Goal: Task Accomplishment & Management: Complete application form

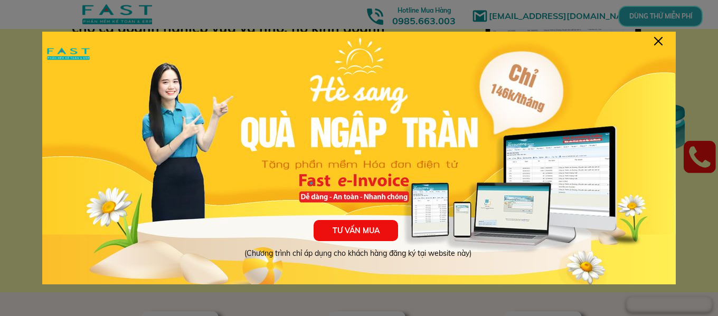
click at [664, 41] on div "TƯ VẤN MUA (Chương trình chỉ áp dụng cho khách hàng đăng ký tại website này)" at bounding box center [359, 164] width 634 height 264
click at [660, 41] on div at bounding box center [658, 41] width 8 height 8
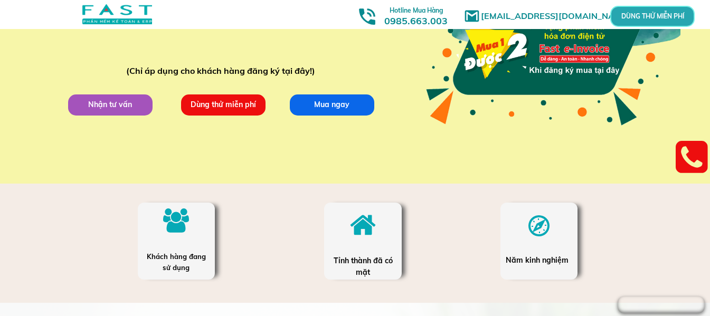
scroll to position [106, 0]
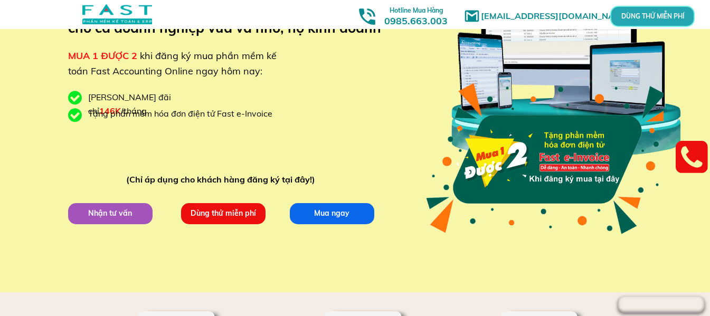
click at [192, 217] on p "Dùng thử miễn phí" at bounding box center [223, 213] width 85 height 21
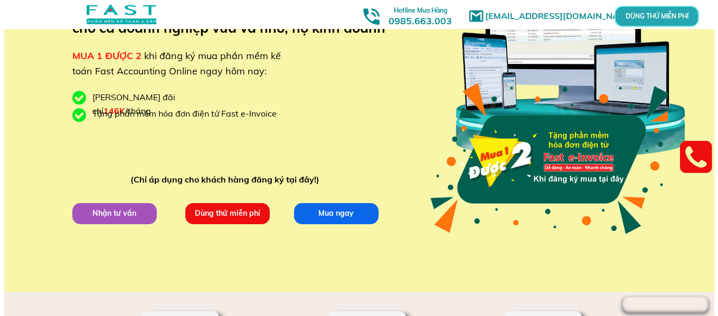
scroll to position [0, 0]
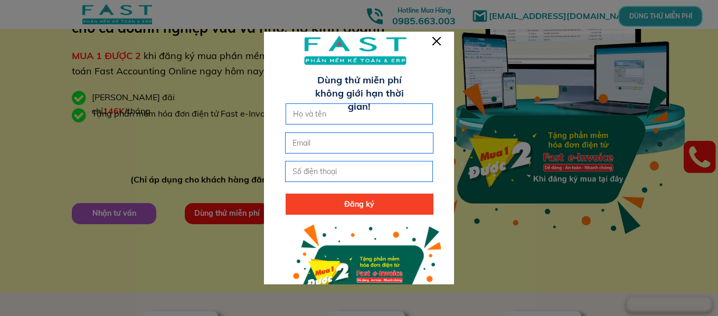
click at [368, 113] on input "text" at bounding box center [359, 114] width 138 height 20
click at [428, 43] on div at bounding box center [359, 182] width 190 height 301
click at [434, 40] on div at bounding box center [437, 41] width 8 height 8
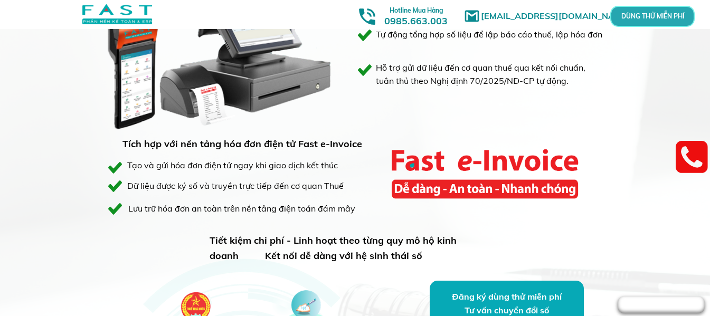
scroll to position [581, 0]
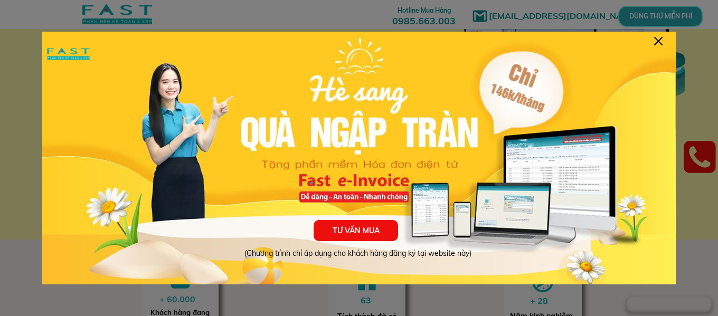
click at [662, 42] on div at bounding box center [658, 41] width 8 height 8
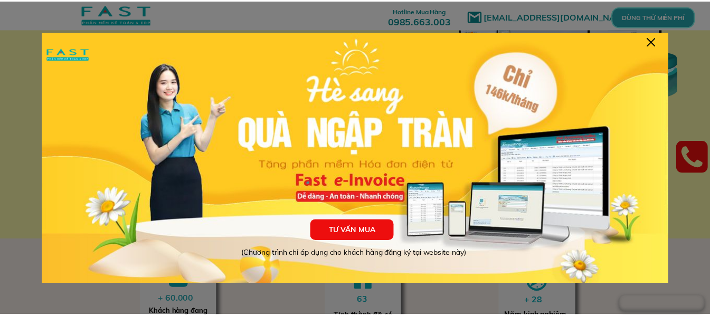
scroll to position [158, 0]
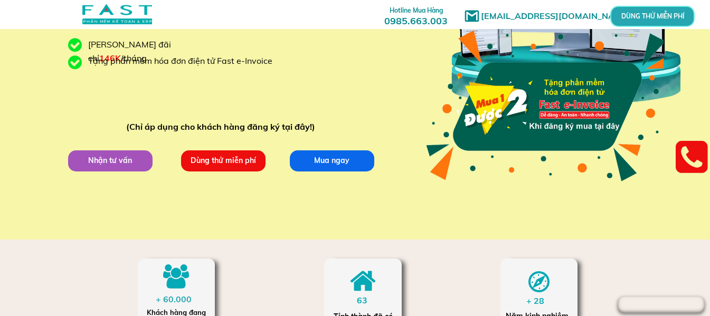
click at [220, 163] on p "Dùng thử miễn phí" at bounding box center [223, 161] width 86 height 22
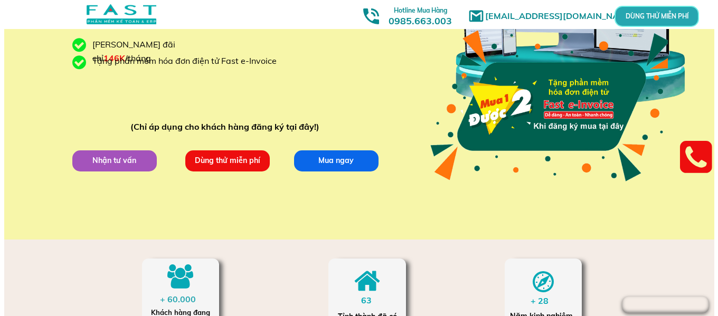
scroll to position [0, 0]
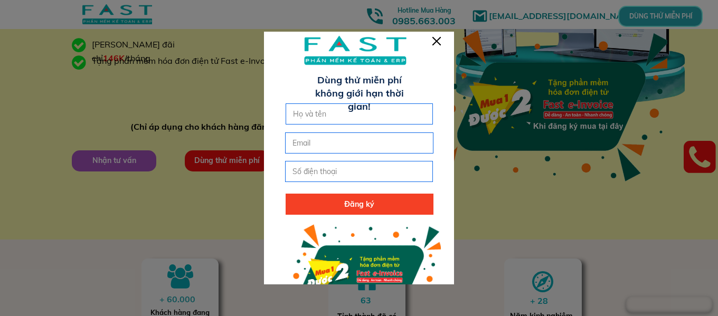
click at [442, 36] on div at bounding box center [359, 182] width 190 height 301
click at [438, 41] on div at bounding box center [437, 41] width 8 height 8
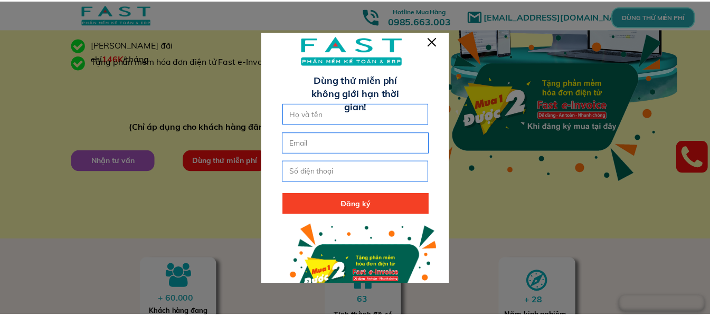
scroll to position [158, 0]
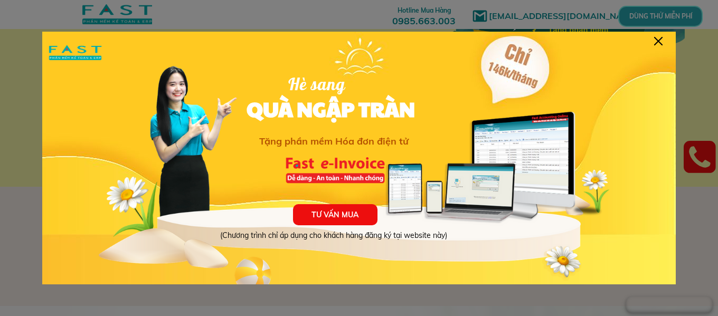
click at [661, 41] on div at bounding box center [658, 41] width 8 height 8
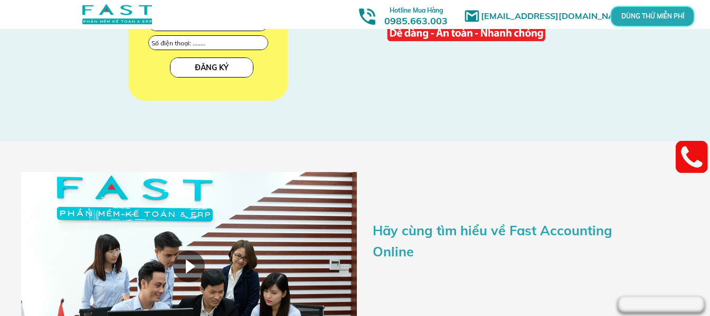
scroll to position [1585, 0]
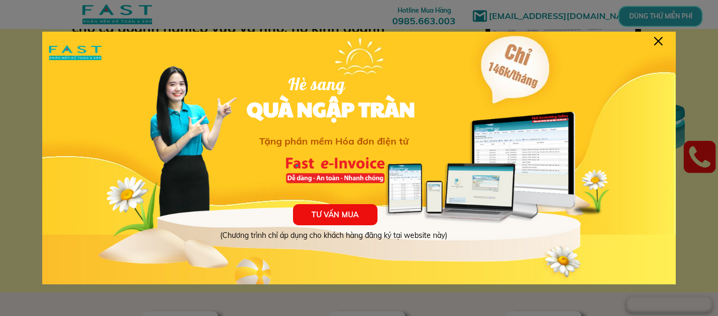
click at [657, 43] on div at bounding box center [658, 41] width 8 height 8
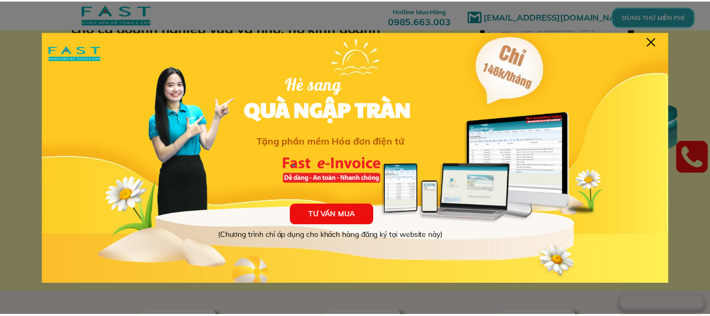
scroll to position [106, 0]
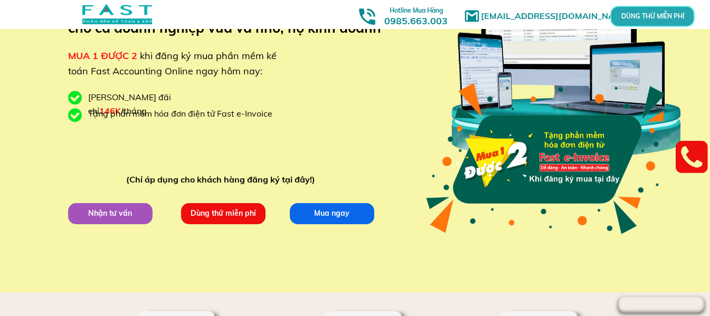
click at [240, 221] on p "Dùng thử miễn phí" at bounding box center [223, 213] width 85 height 21
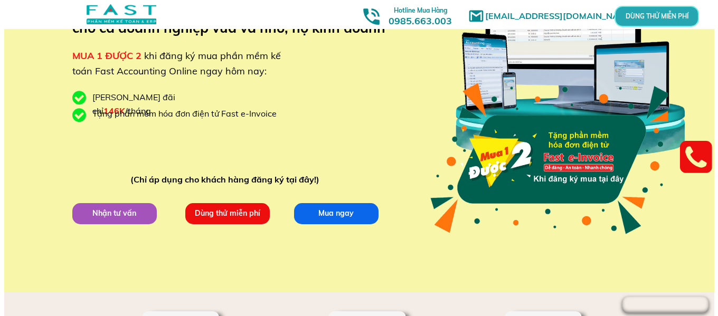
scroll to position [0, 0]
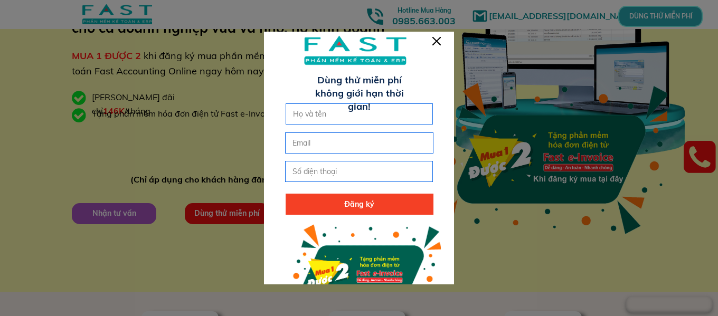
click at [336, 117] on input "text" at bounding box center [359, 114] width 138 height 20
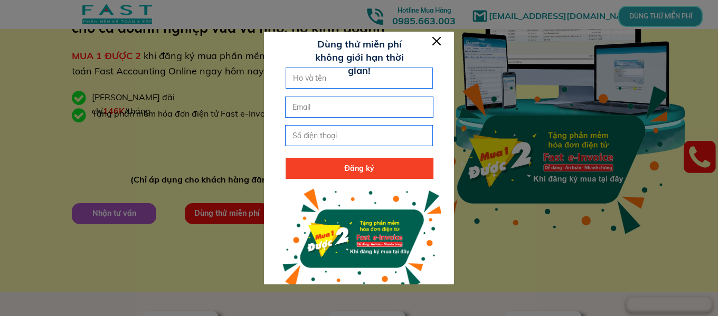
scroll to position [52, 0]
